Goal: Navigation & Orientation: Understand site structure

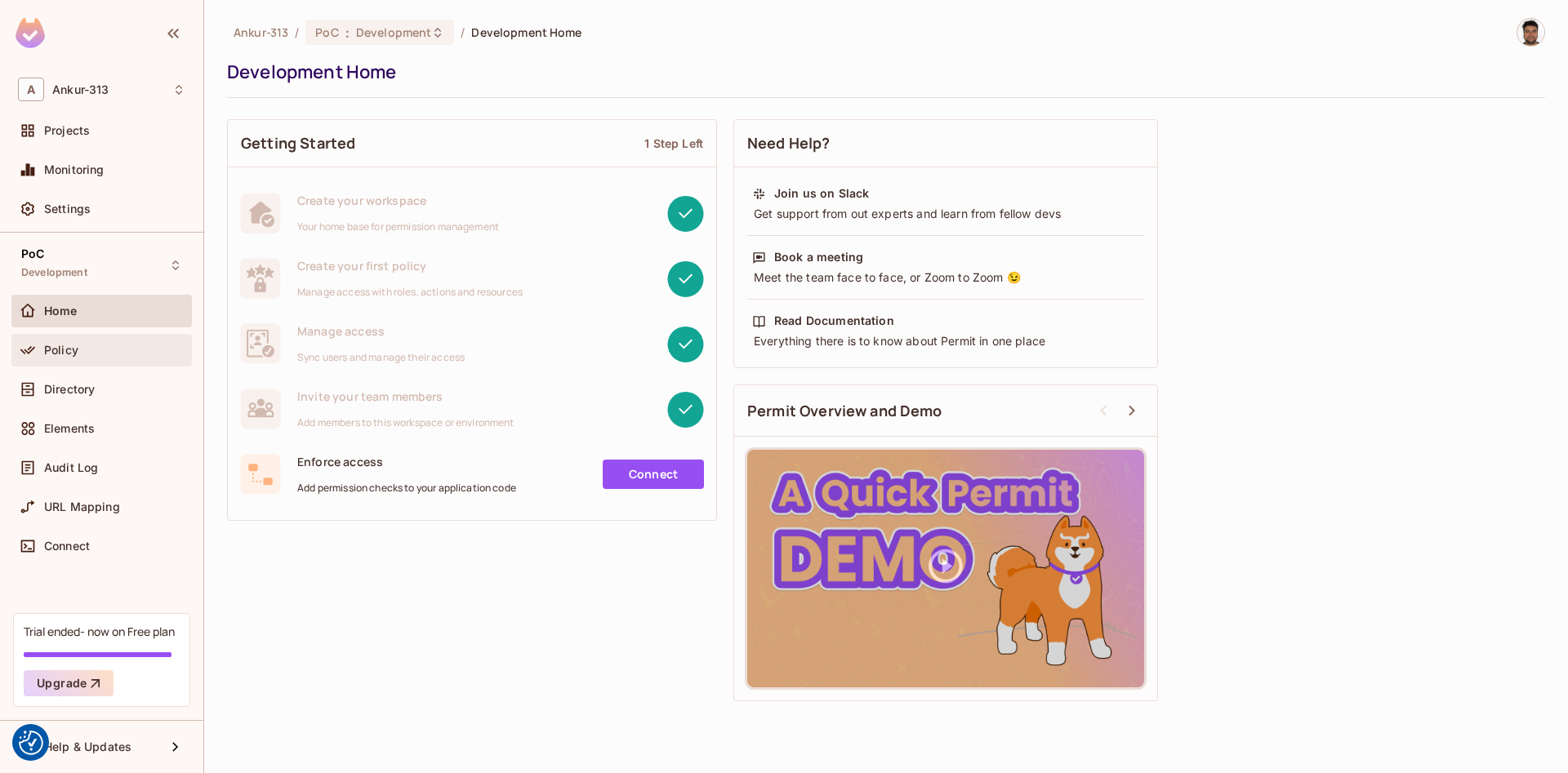
click at [66, 355] on span "Policy" at bounding box center [61, 350] width 34 height 13
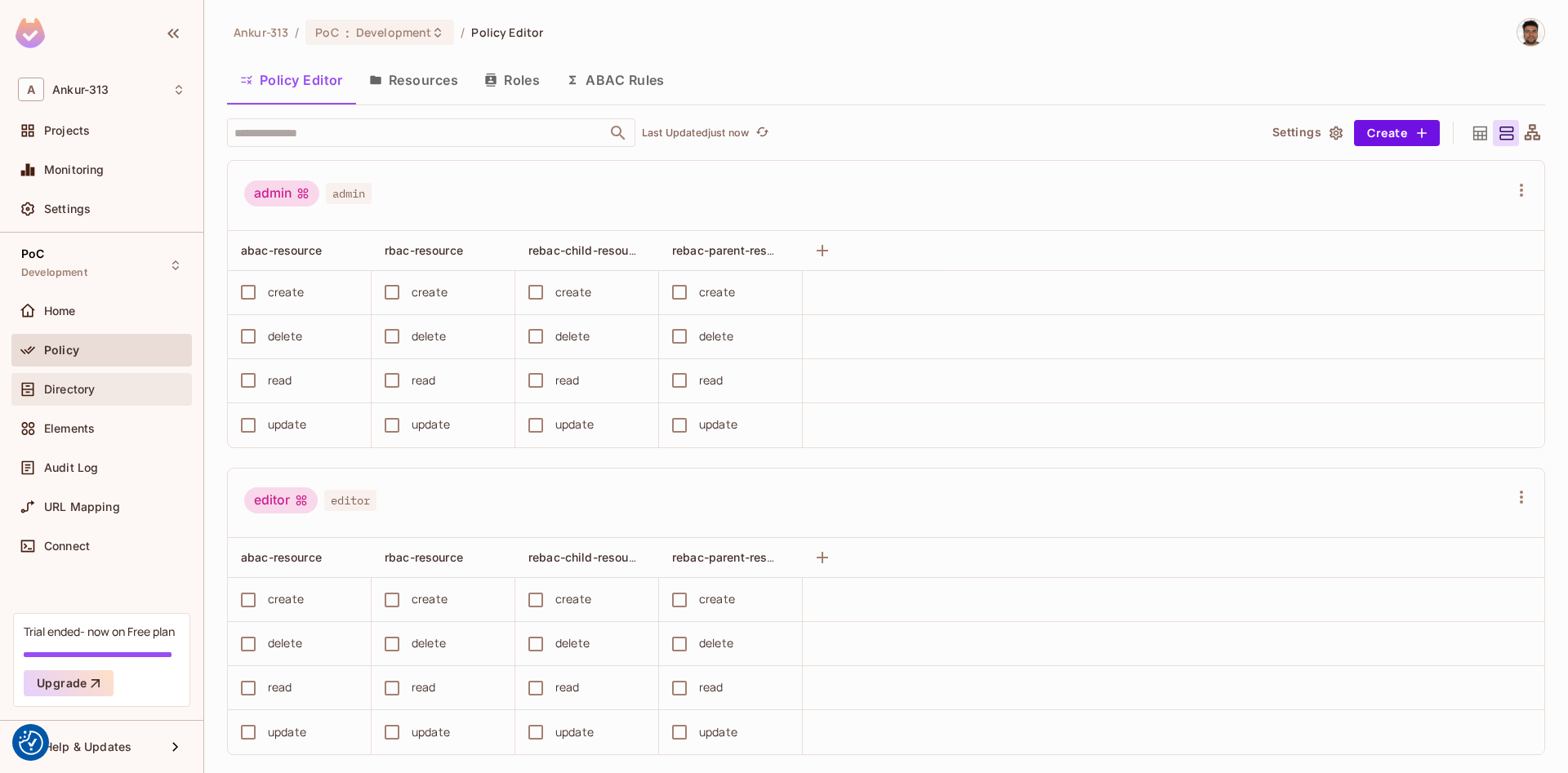
click at [53, 386] on span "Directory" at bounding box center [69, 389] width 50 height 13
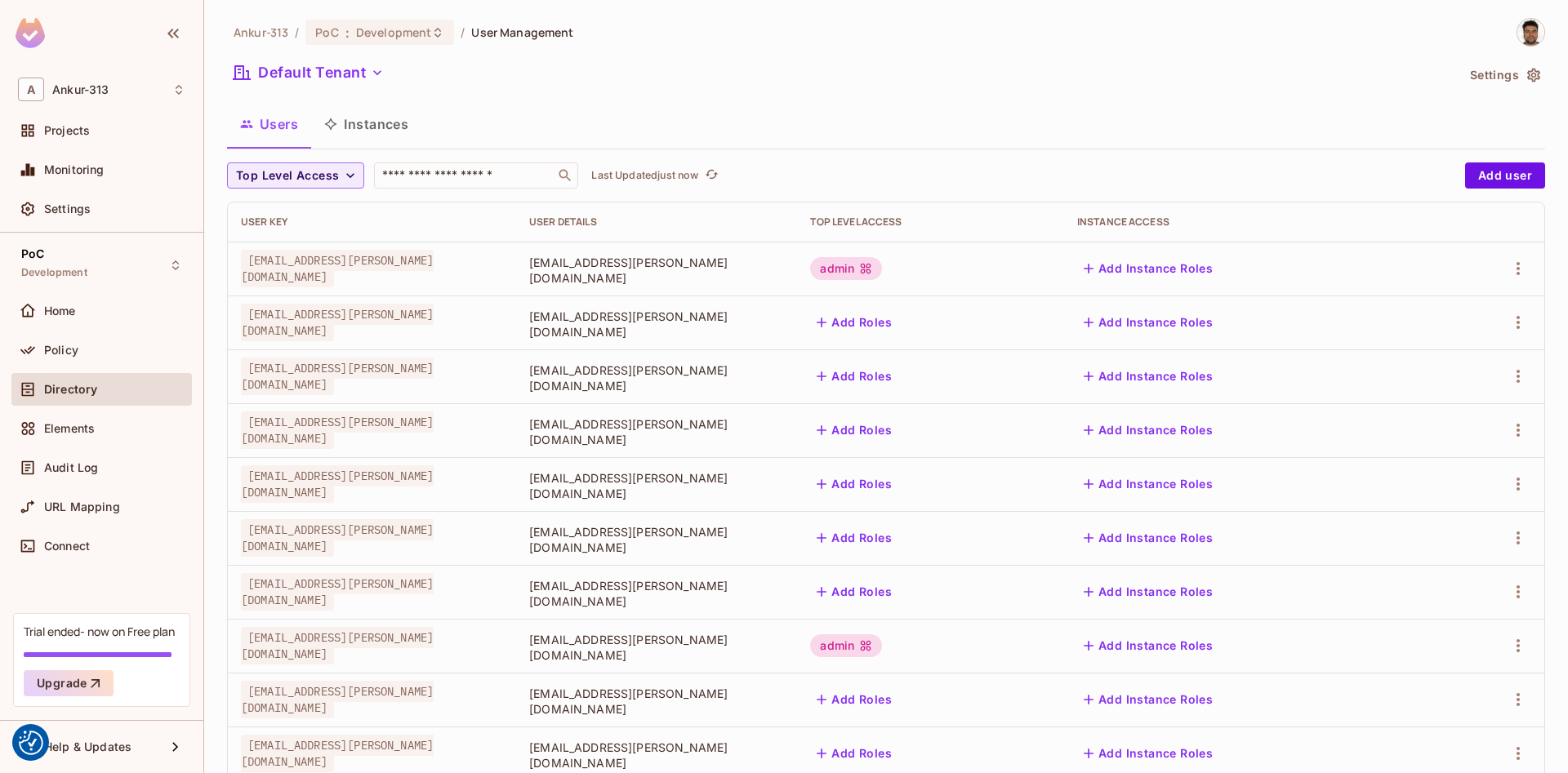
click at [370, 129] on button "Instances" at bounding box center [366, 124] width 110 height 41
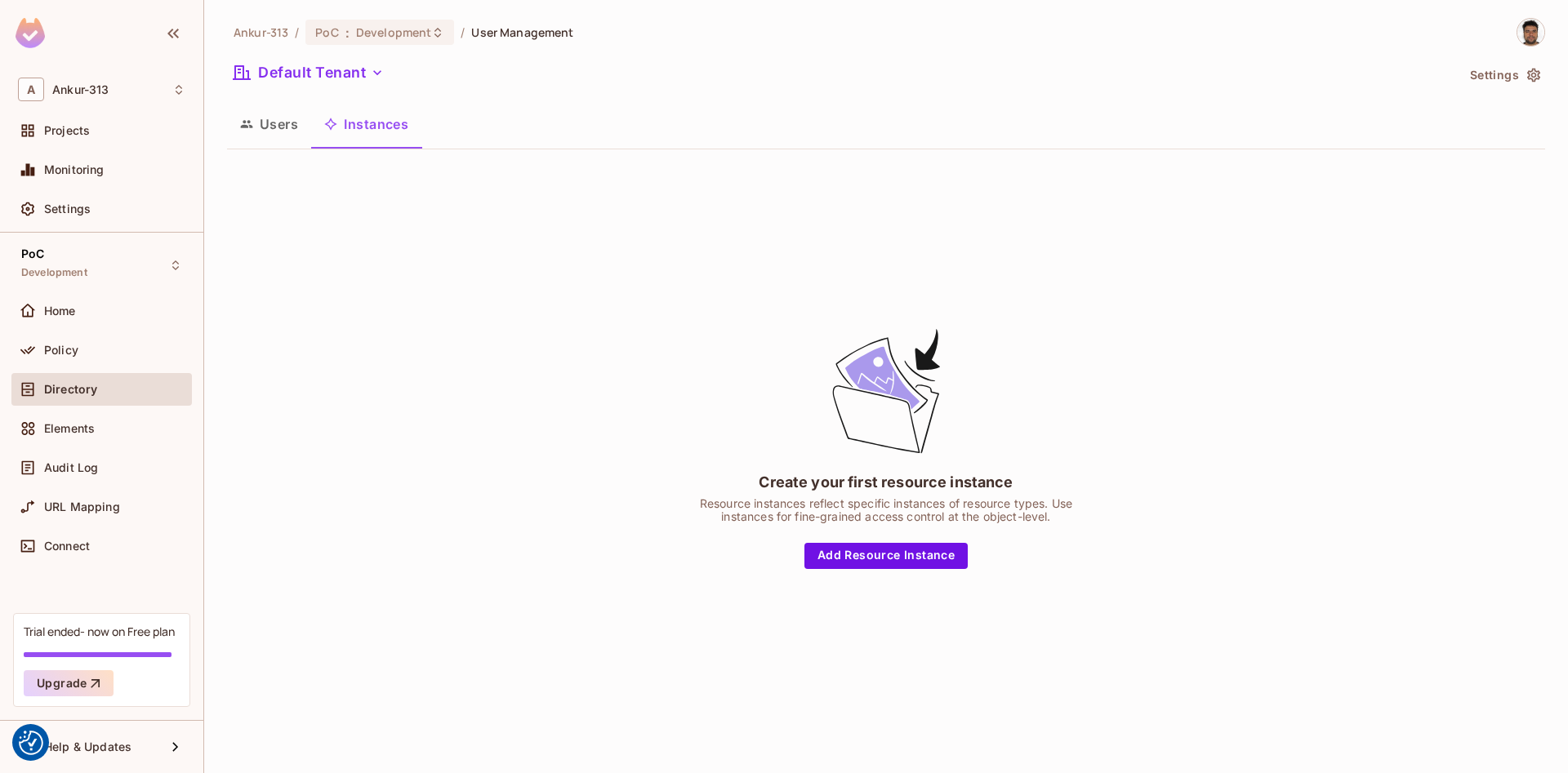
click at [254, 127] on button "Users" at bounding box center [269, 124] width 84 height 41
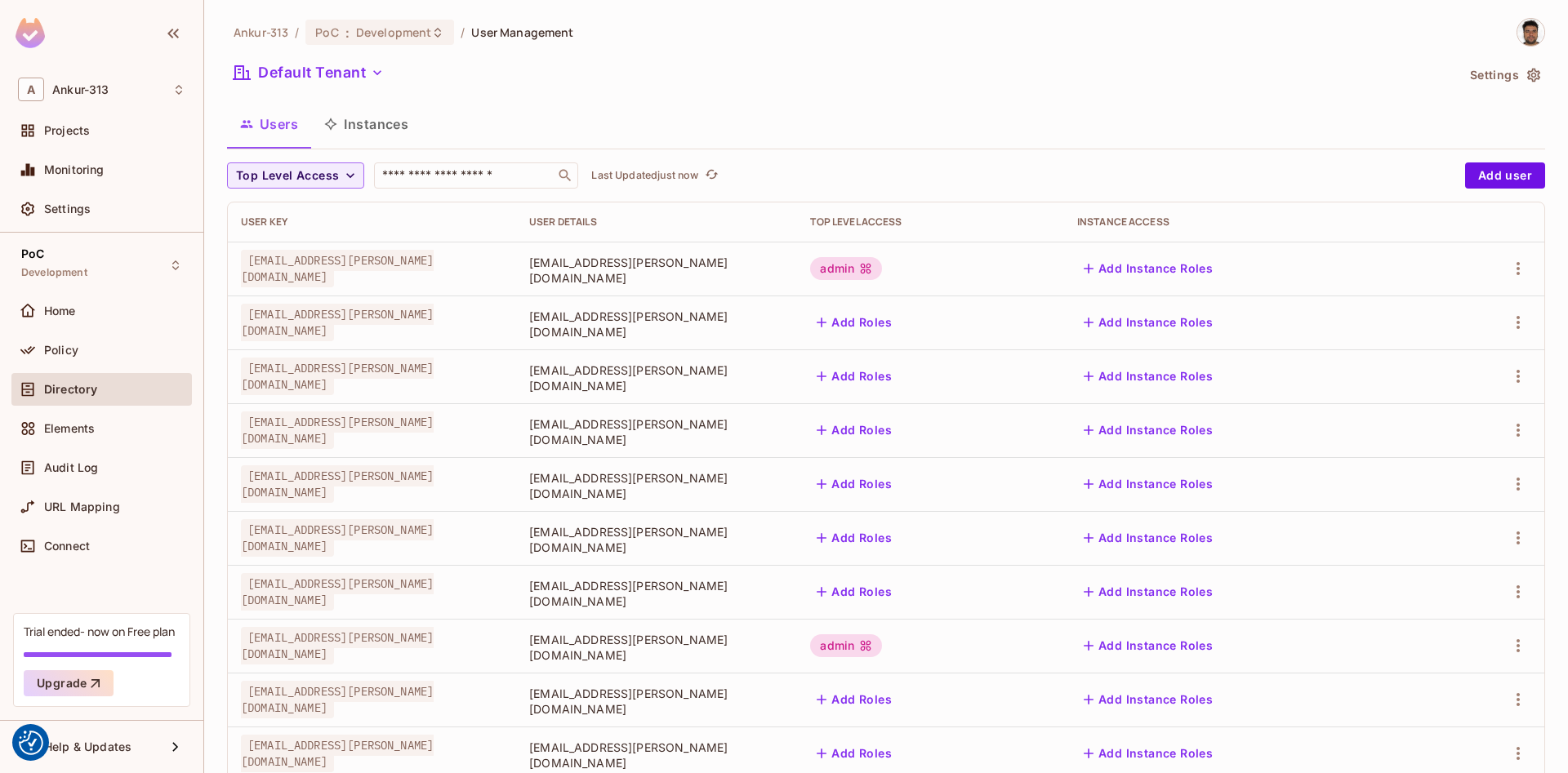
click at [392, 125] on button "Instances" at bounding box center [366, 124] width 110 height 41
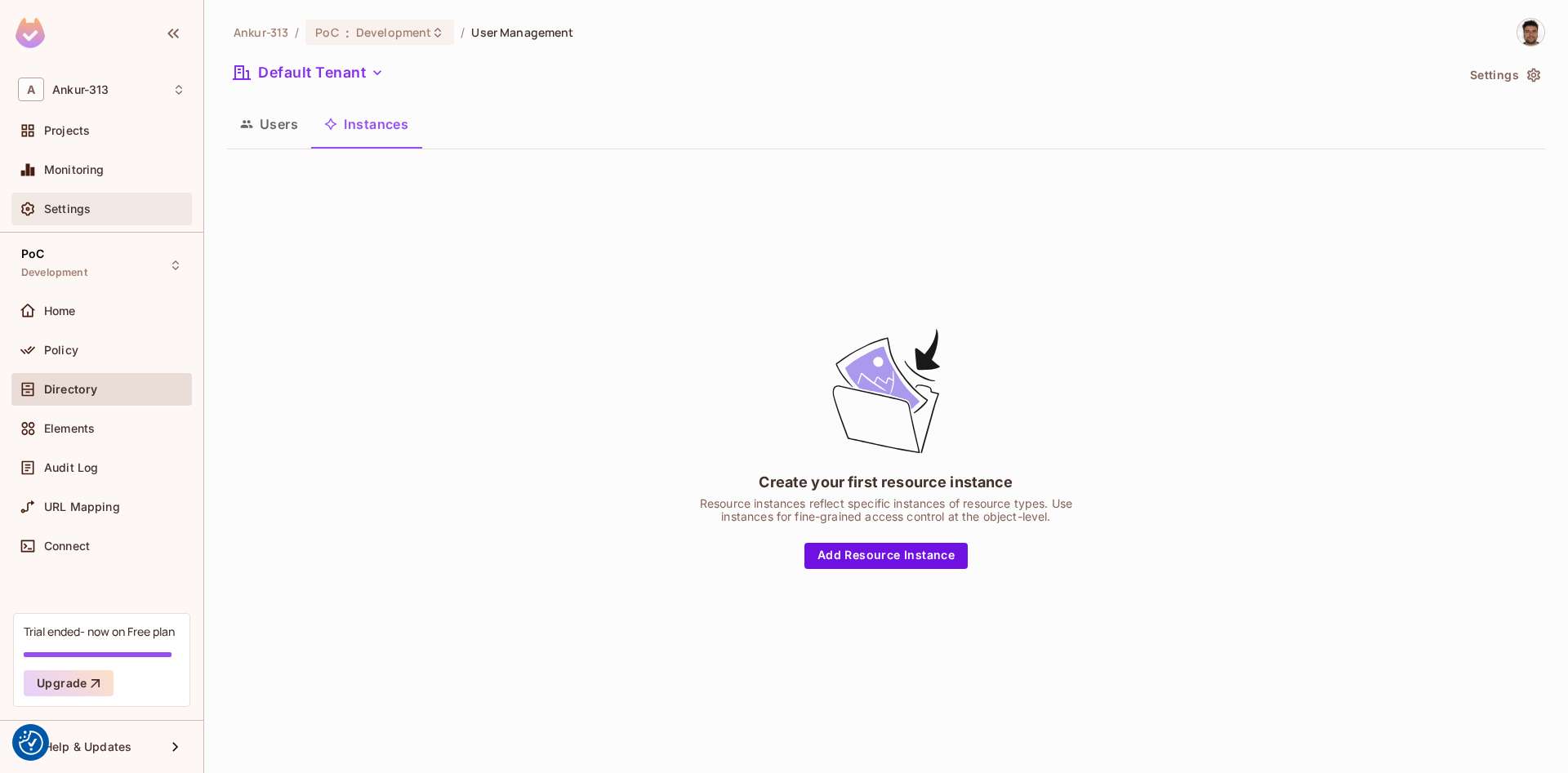
click at [72, 210] on span "Settings" at bounding box center [67, 208] width 47 height 13
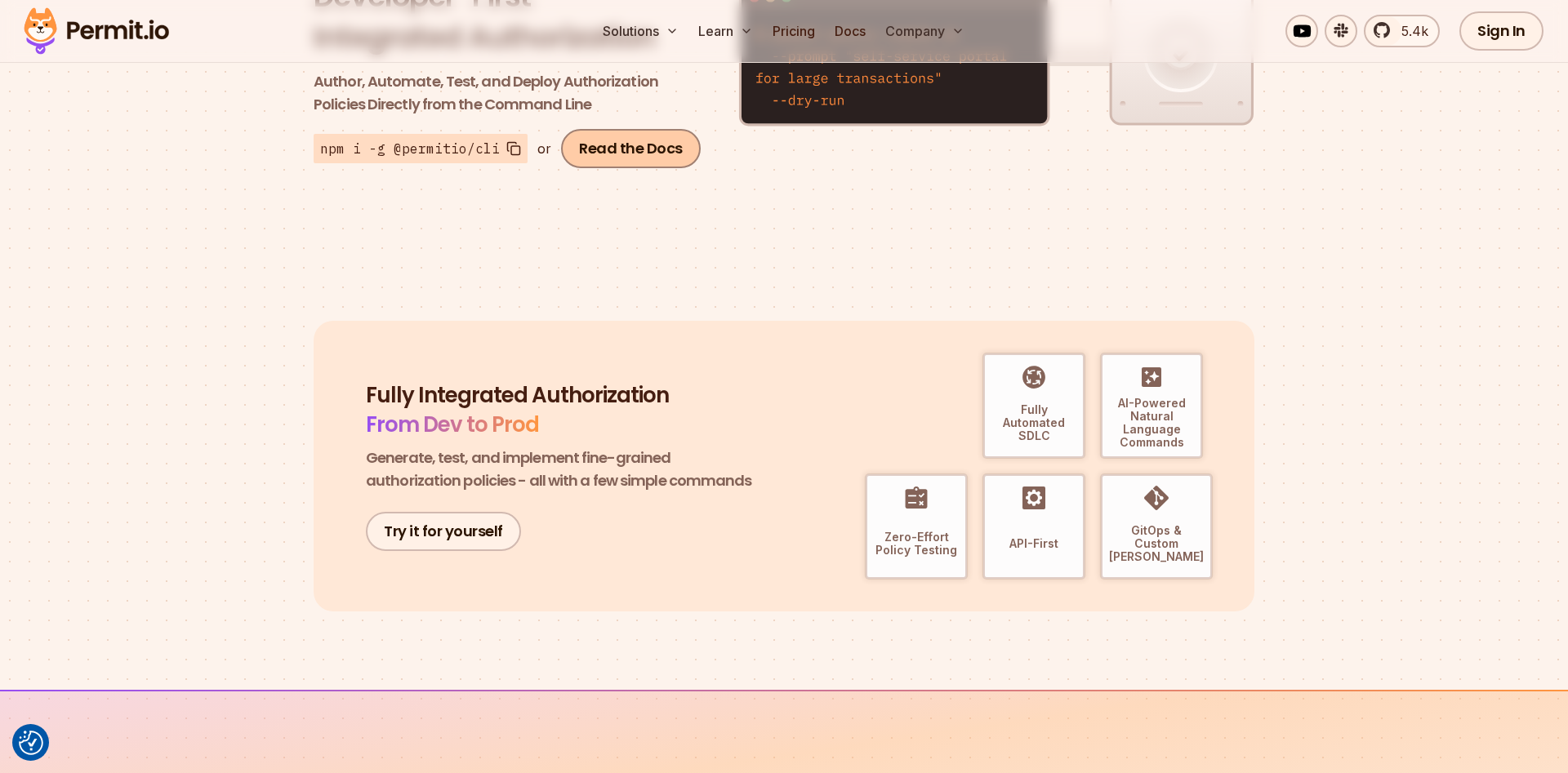
scroll to position [166, 0]
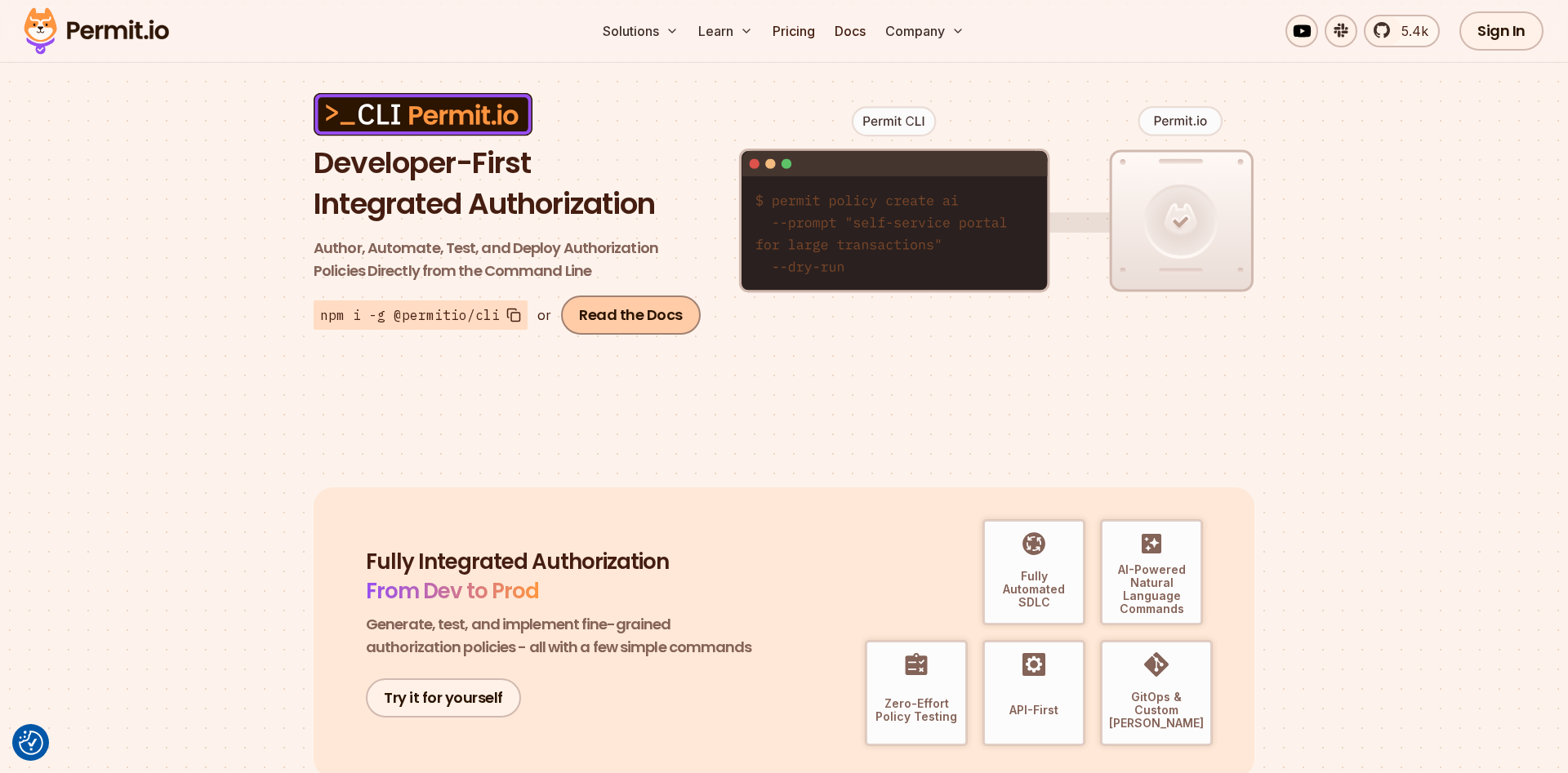
click at [608, 324] on link "Read the Docs" at bounding box center [631, 315] width 140 height 39
